Goal: Task Accomplishment & Management: Use online tool/utility

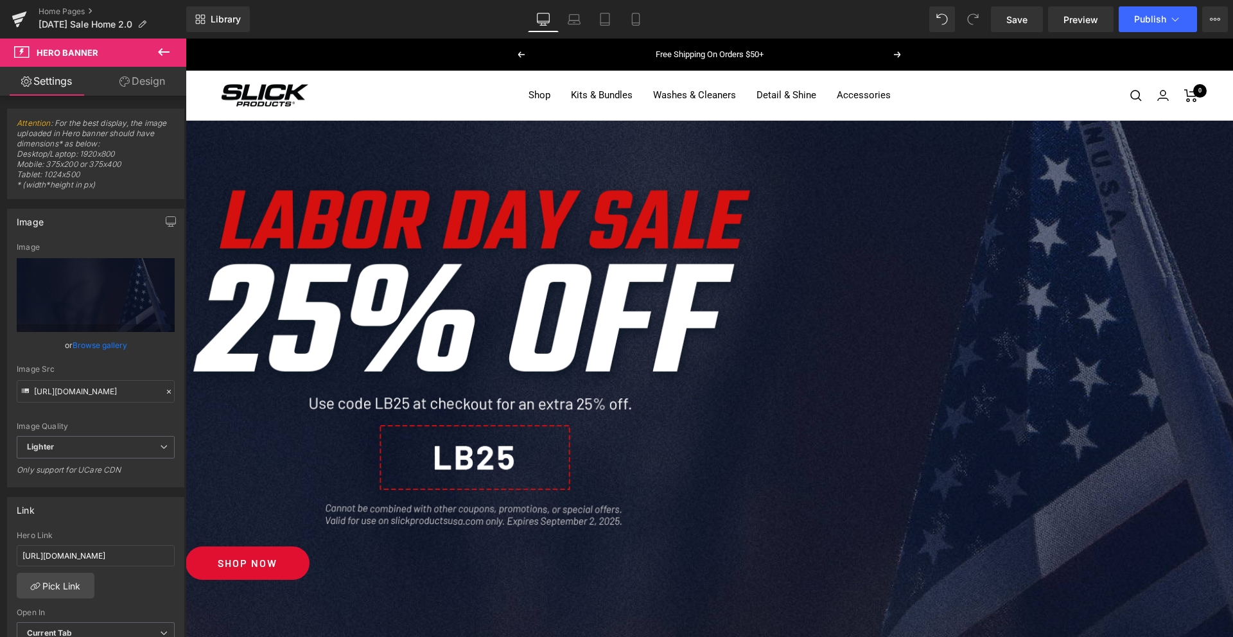
click at [705, 314] on div "Image" at bounding box center [710, 362] width 1048 height 356
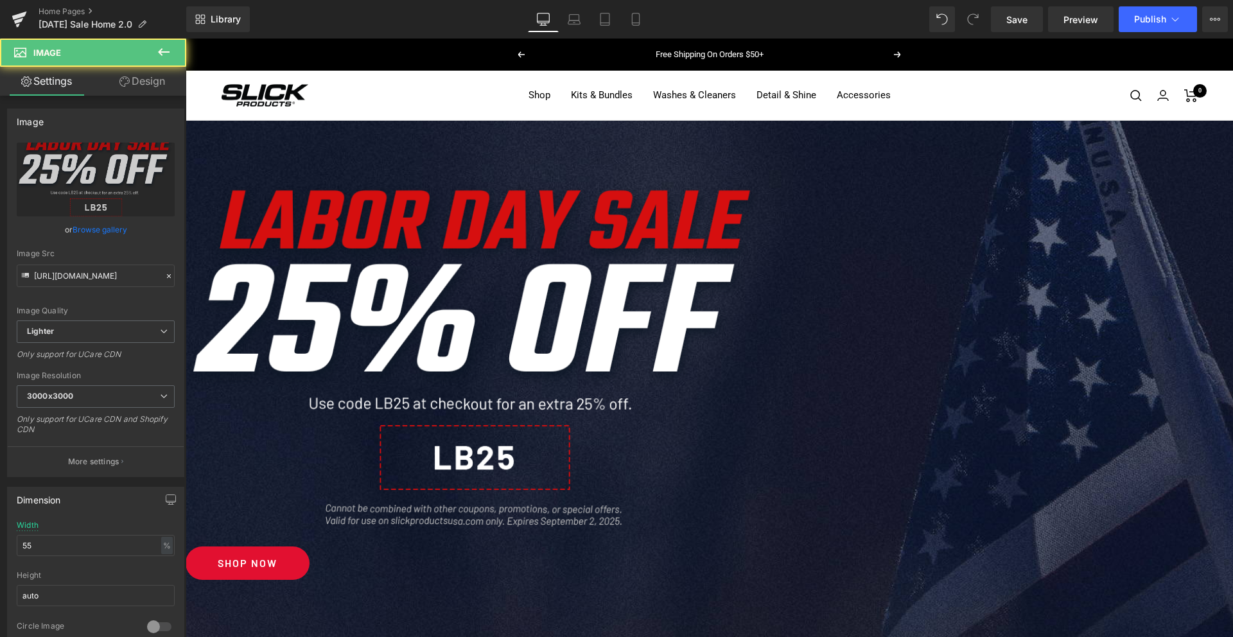
click at [186, 39] on span "Image" at bounding box center [186, 39] width 0 height 0
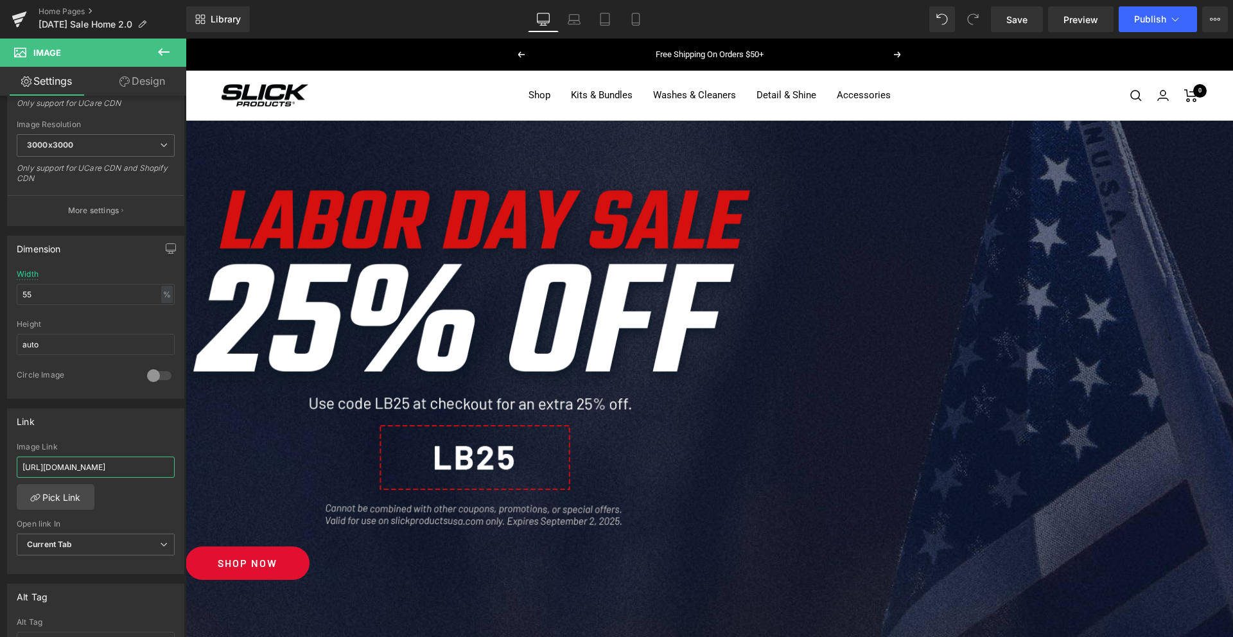
scroll to position [0, 169]
drag, startPoint x: 299, startPoint y: 508, endPoint x: 194, endPoint y: 470, distance: 111.6
click at [572, 23] on icon at bounding box center [574, 19] width 13 height 13
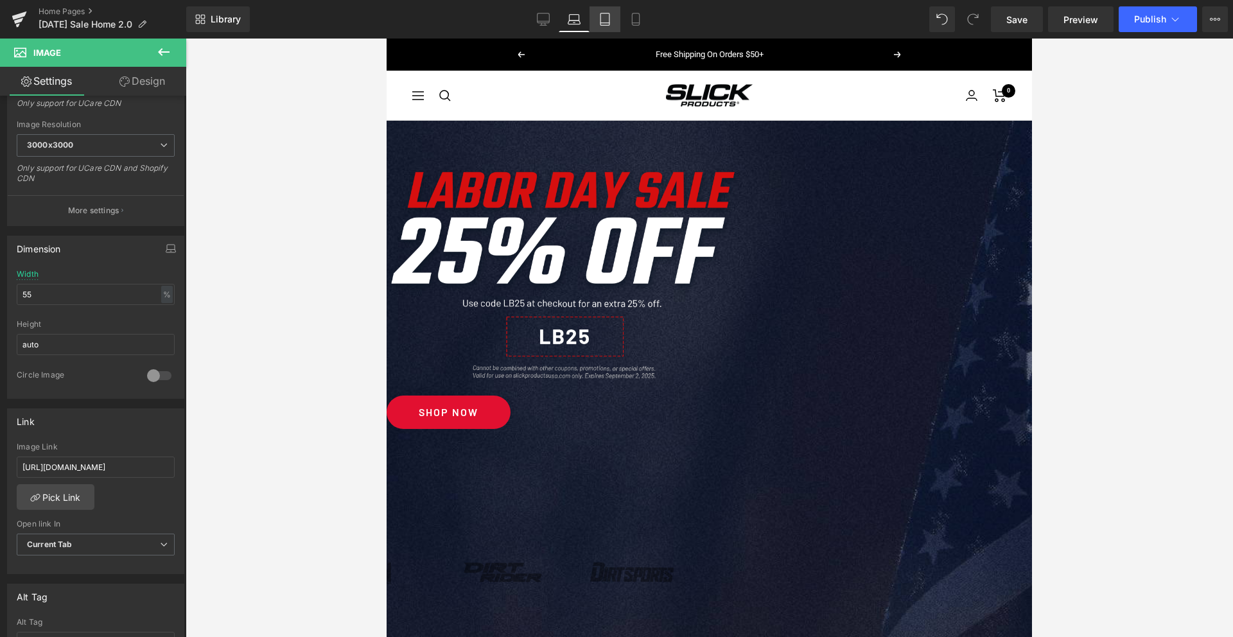
click at [606, 21] on icon at bounding box center [605, 19] width 13 height 13
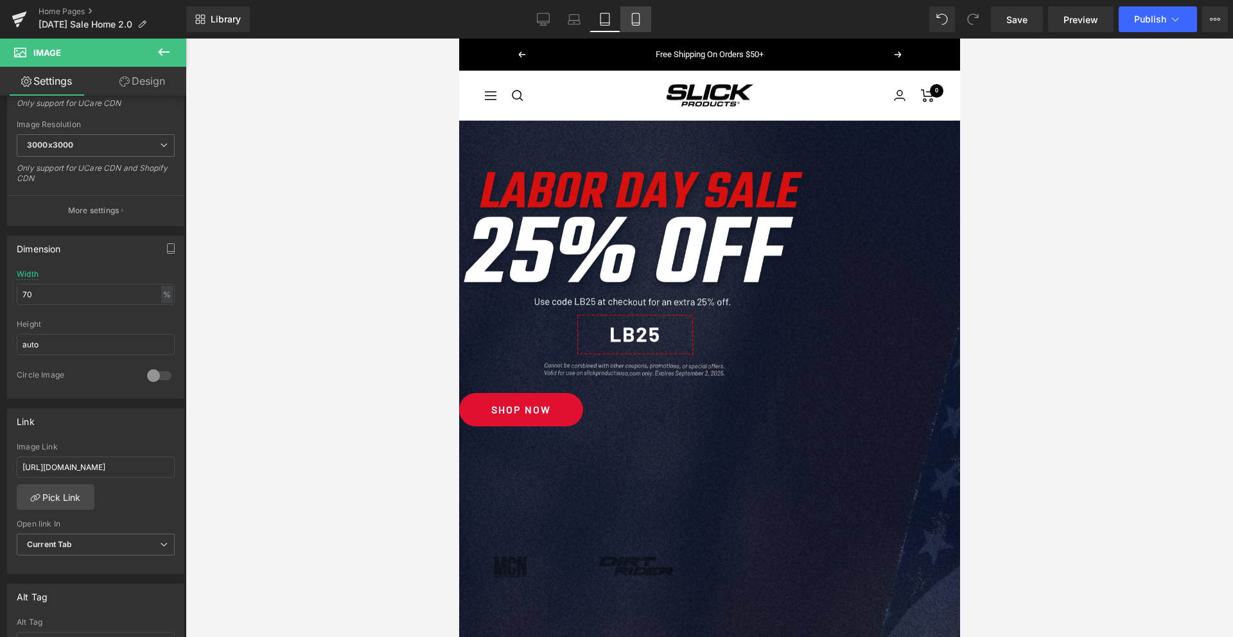
click at [632, 21] on icon at bounding box center [636, 19] width 13 height 13
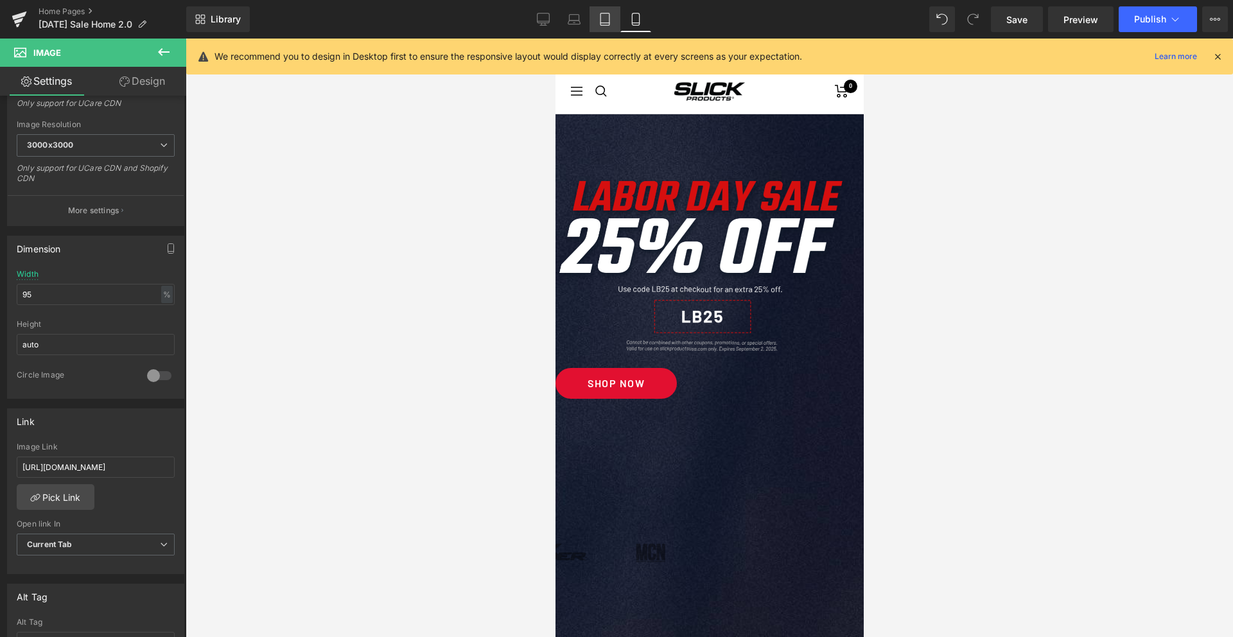
click at [601, 20] on icon at bounding box center [605, 19] width 9 height 12
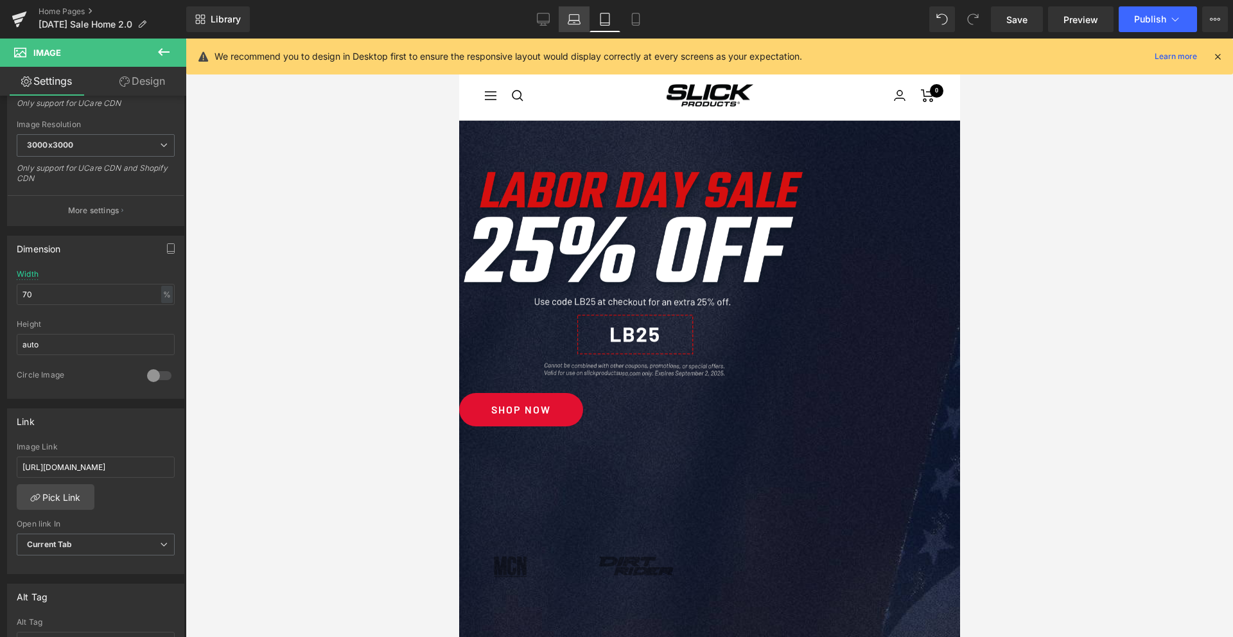
click at [570, 17] on icon at bounding box center [575, 18] width 10 height 6
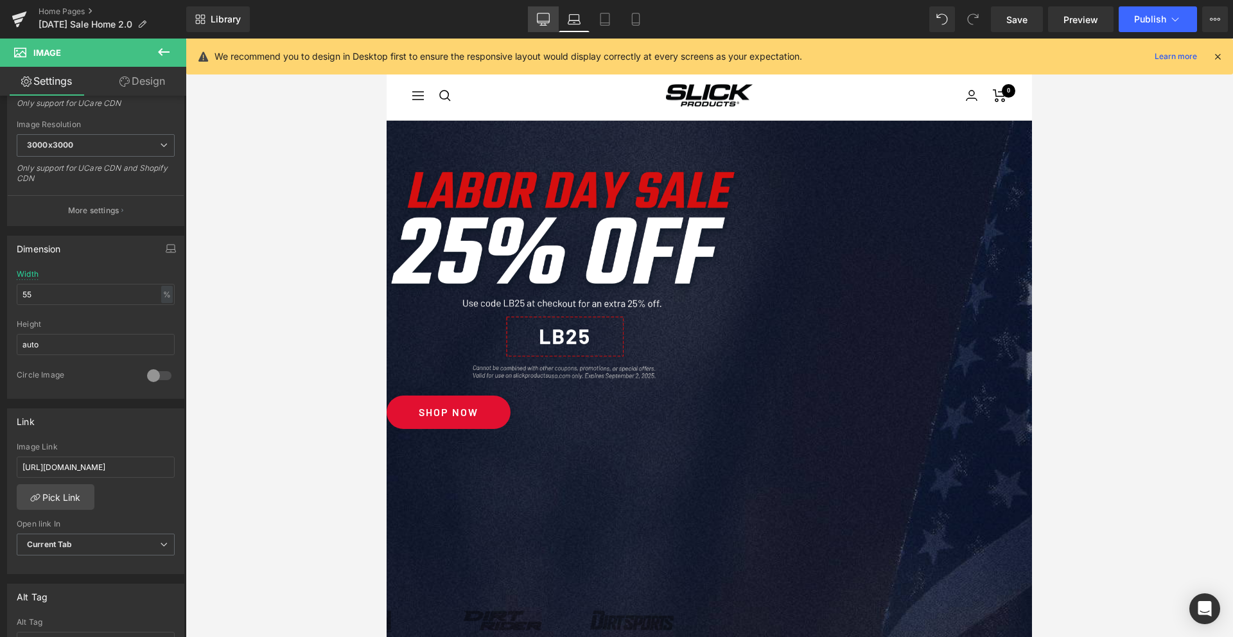
click at [540, 19] on icon at bounding box center [543, 19] width 13 height 13
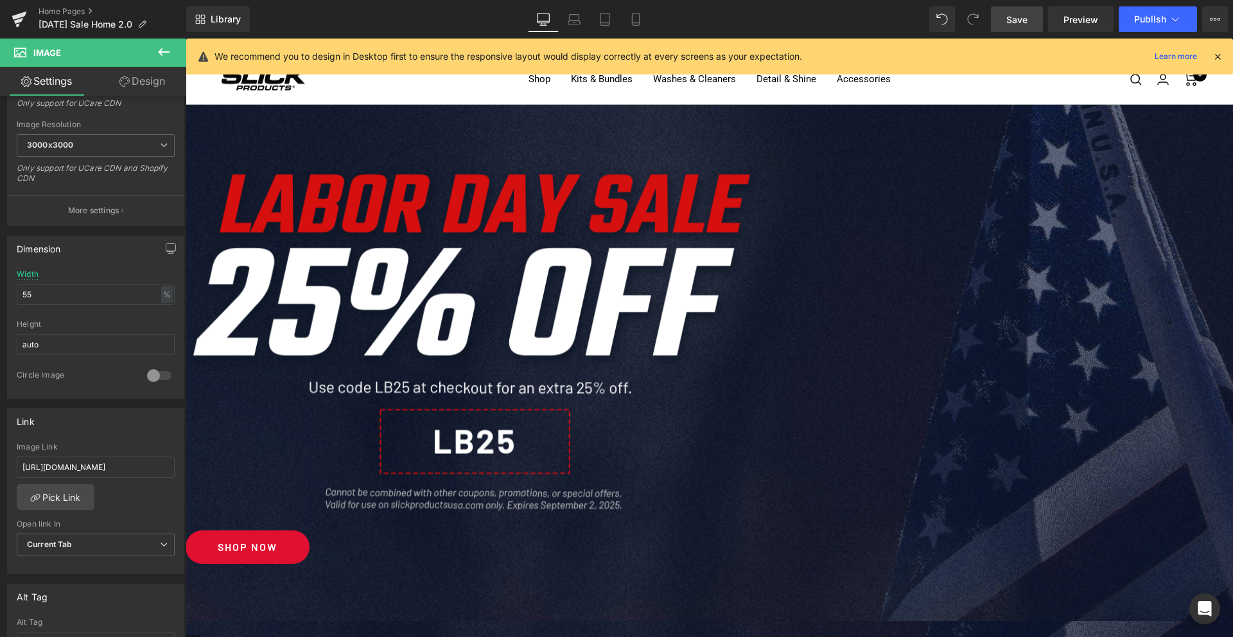
click at [1014, 22] on span "Save" at bounding box center [1017, 19] width 21 height 13
click at [628, 21] on icon at bounding box center [621, 19] width 13 height 13
type input "95"
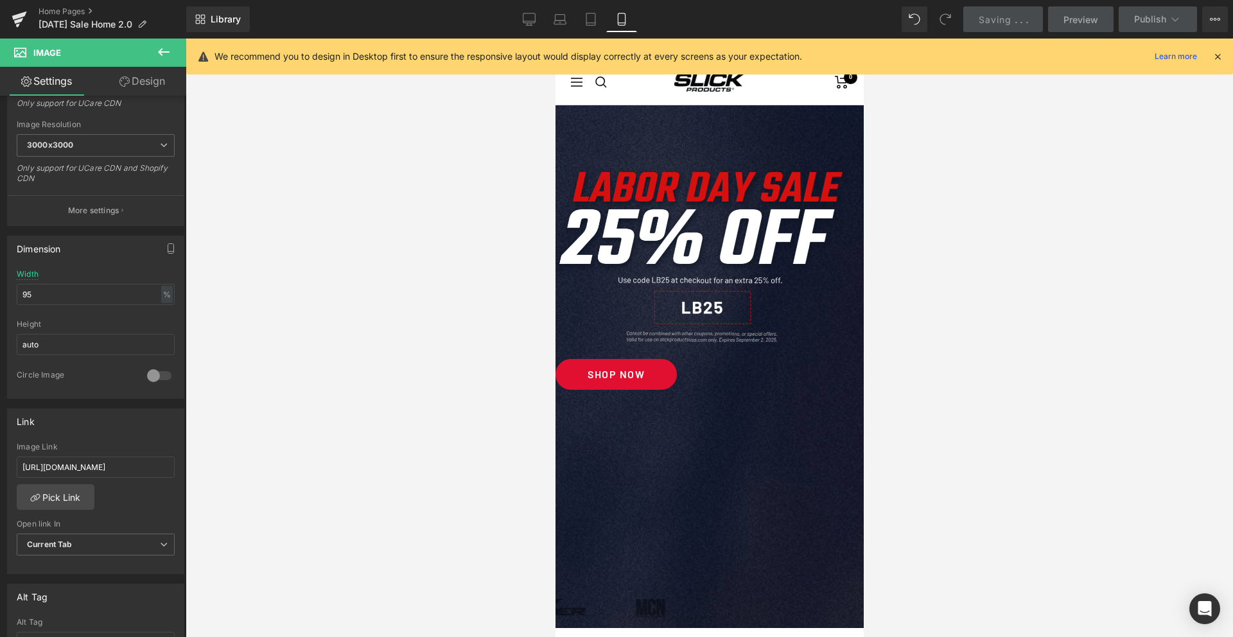
click at [716, 457] on div "100px" at bounding box center [709, 489] width 308 height 64
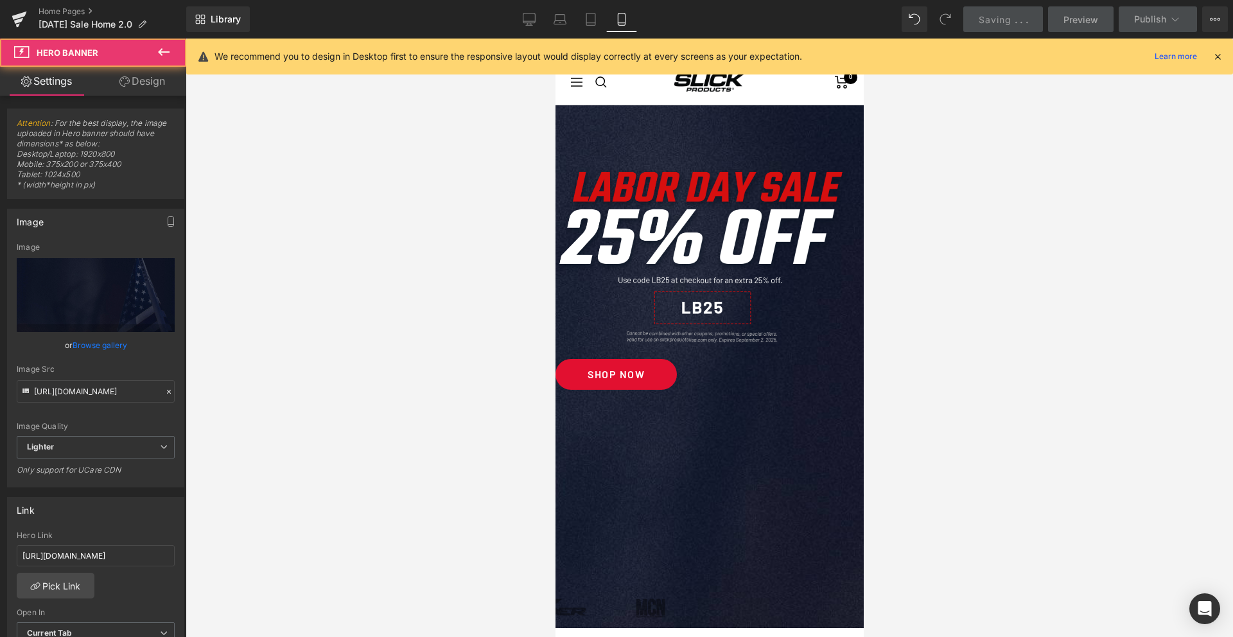
click at [555, 39] on span "Button" at bounding box center [555, 39] width 0 height 0
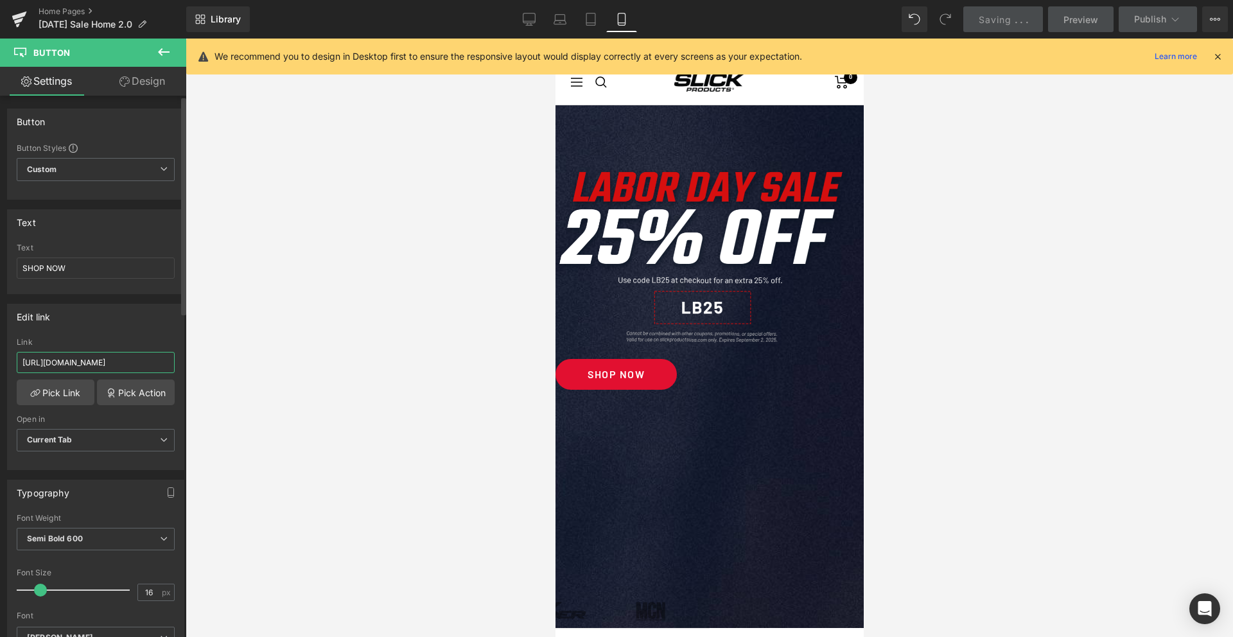
click at [141, 367] on input "[URL][DOMAIN_NAME]" at bounding box center [96, 362] width 158 height 21
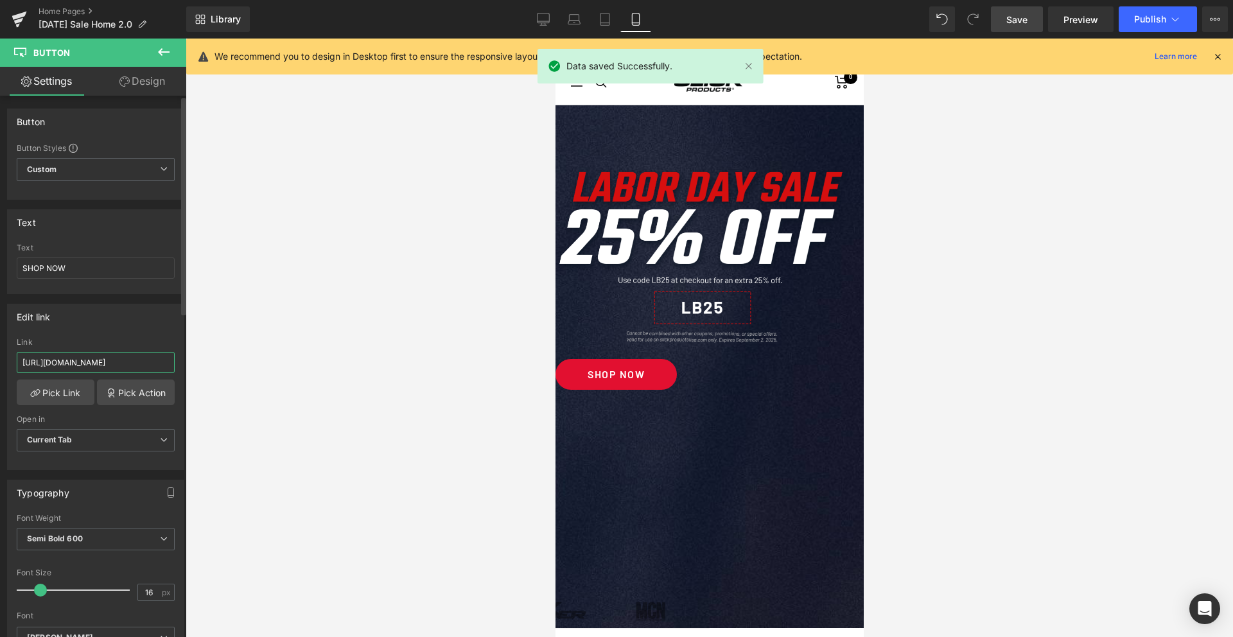
scroll to position [0, 75]
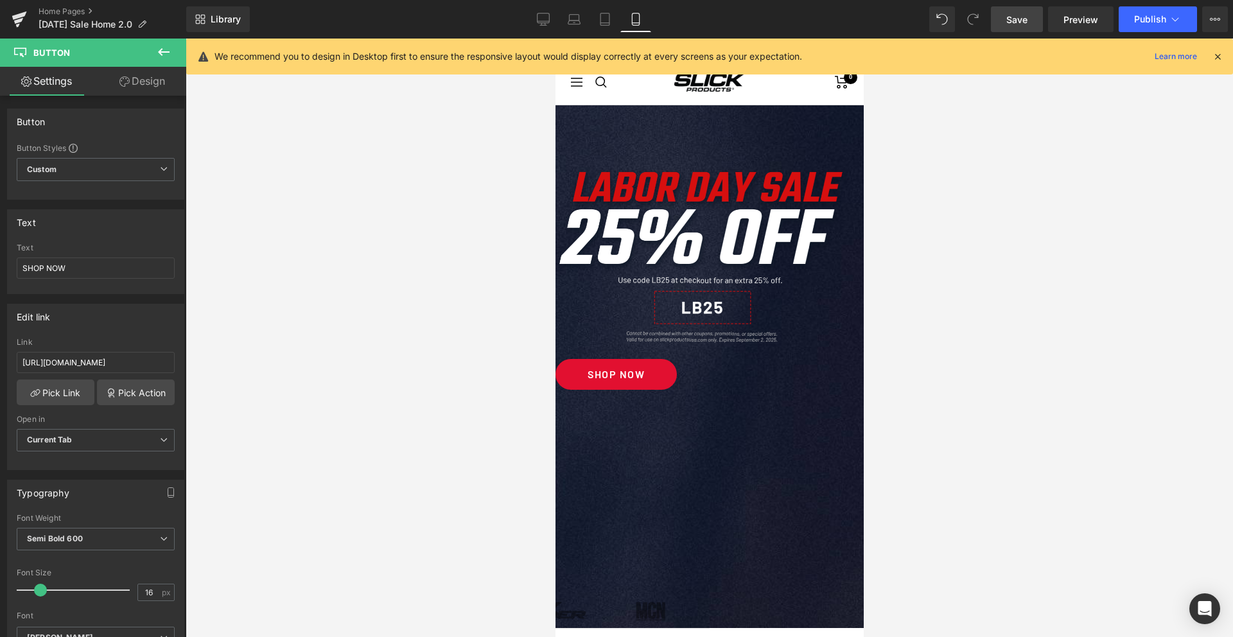
click at [555, 39] on span "Image" at bounding box center [555, 39] width 0 height 0
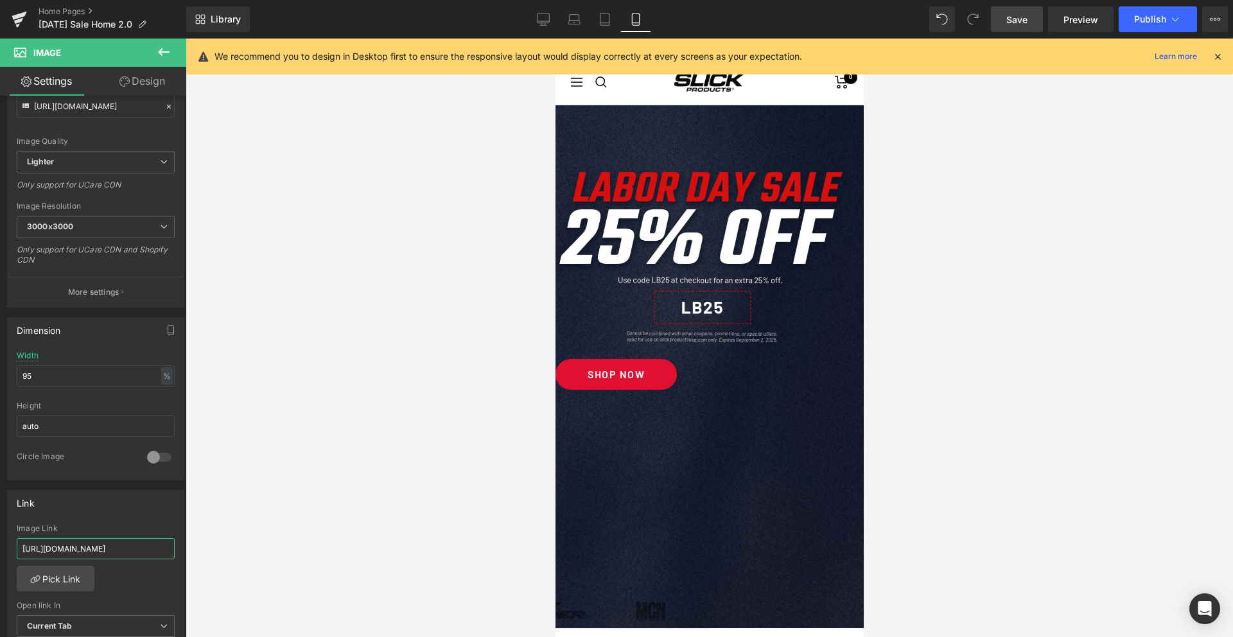
scroll to position [0, 169]
drag, startPoint x: 133, startPoint y: 551, endPoint x: 202, endPoint y: 551, distance: 69.4
click at [202, 551] on div "Image You are previewing how the will restyle your page. You can not edit Eleme…" at bounding box center [616, 329] width 1233 height 659
click at [1148, 19] on span "Publish" at bounding box center [1151, 19] width 32 height 10
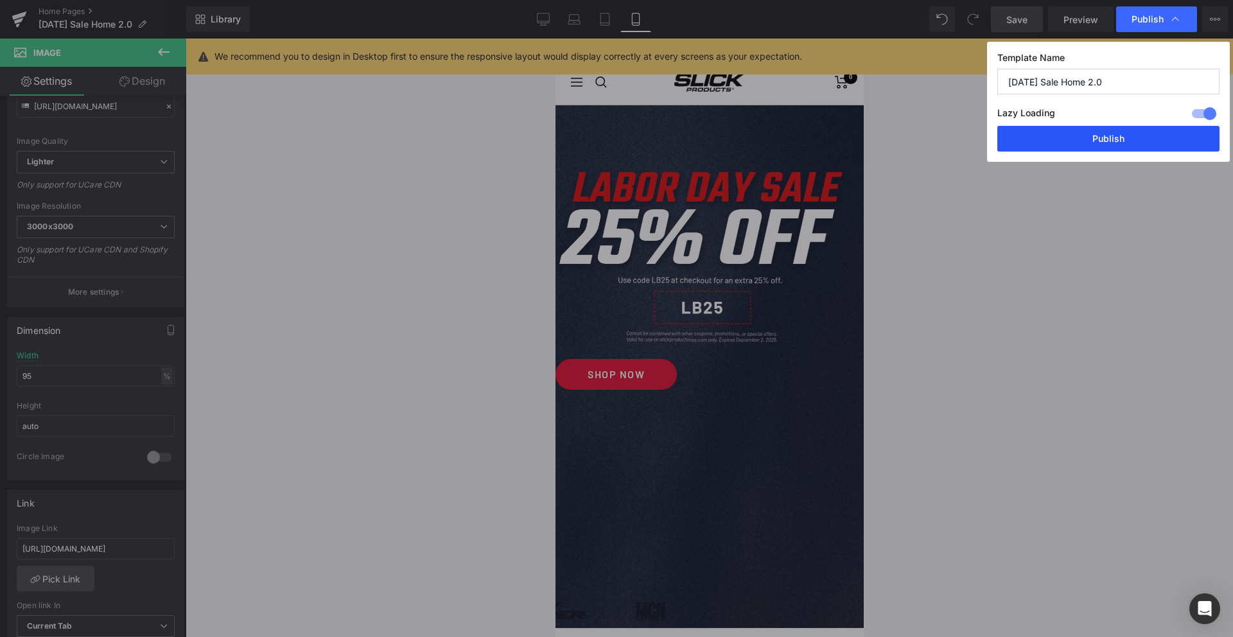
click at [1099, 138] on button "Publish" at bounding box center [1109, 139] width 222 height 26
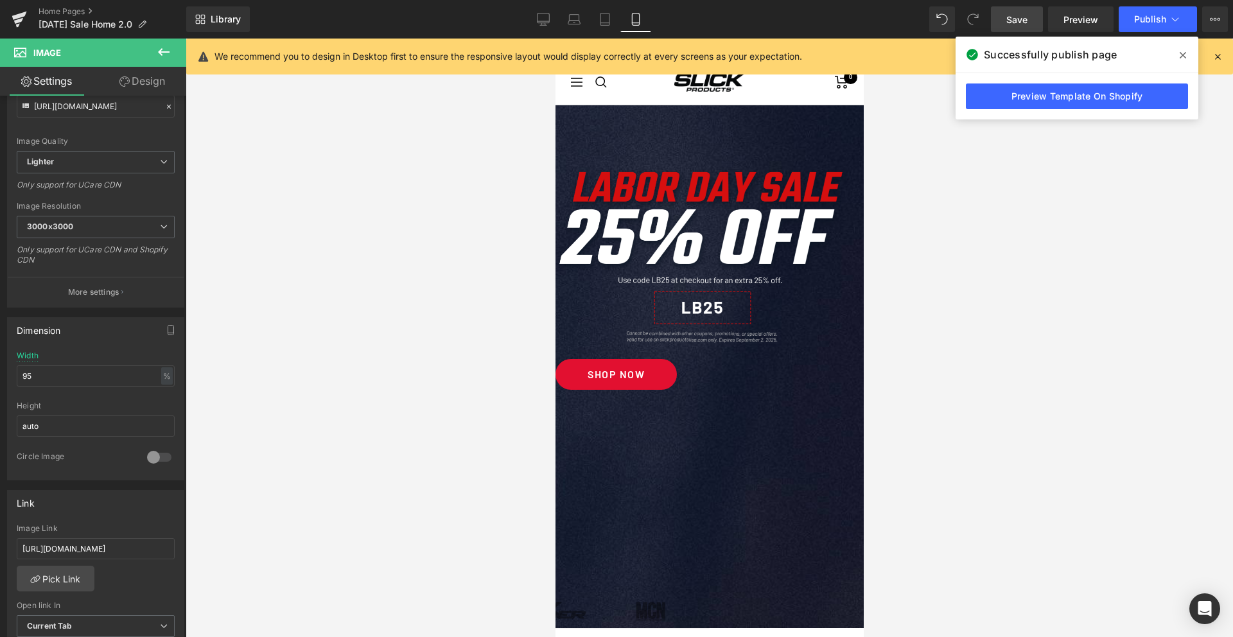
click at [1181, 50] on icon at bounding box center [1183, 55] width 6 height 10
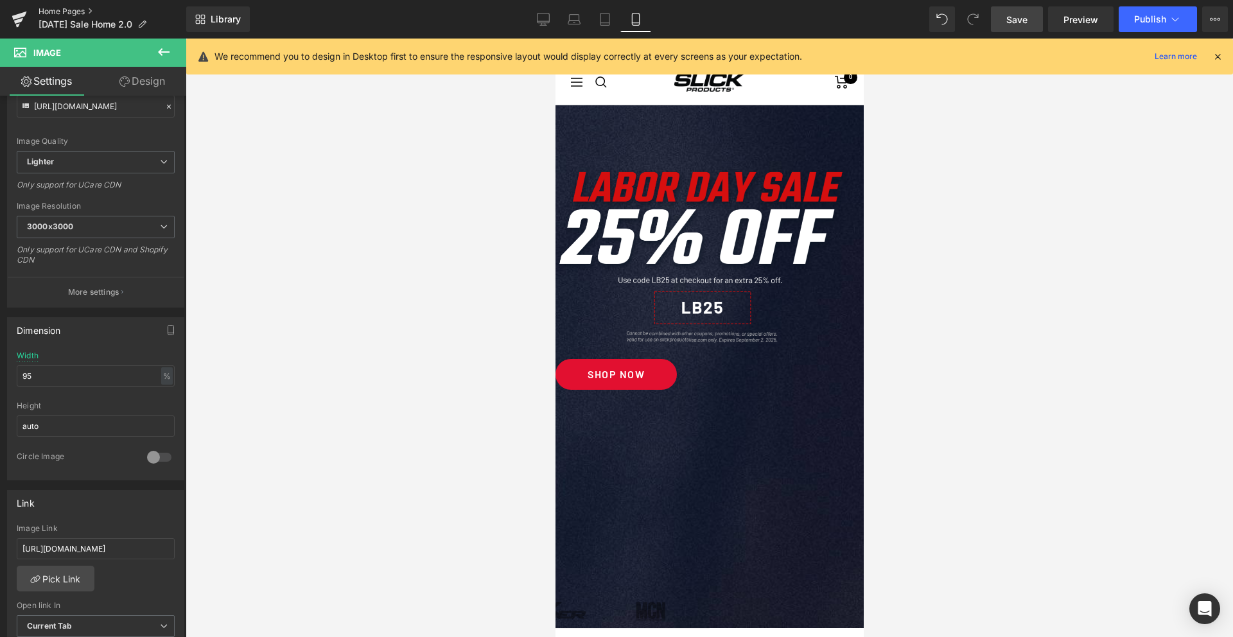
click at [76, 8] on link "Home Pages" at bounding box center [113, 11] width 148 height 10
